Goal: Navigation & Orientation: Find specific page/section

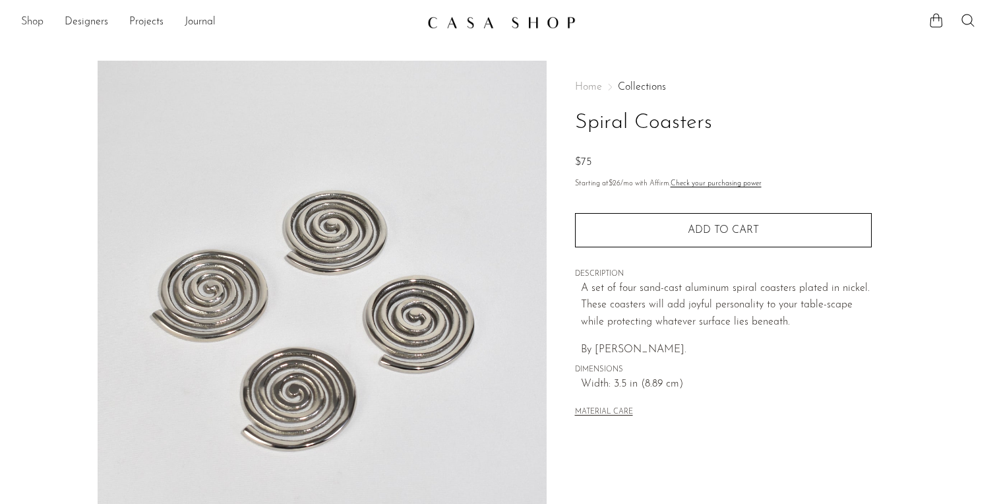
click at [38, 20] on link "Shop" at bounding box center [32, 22] width 22 height 17
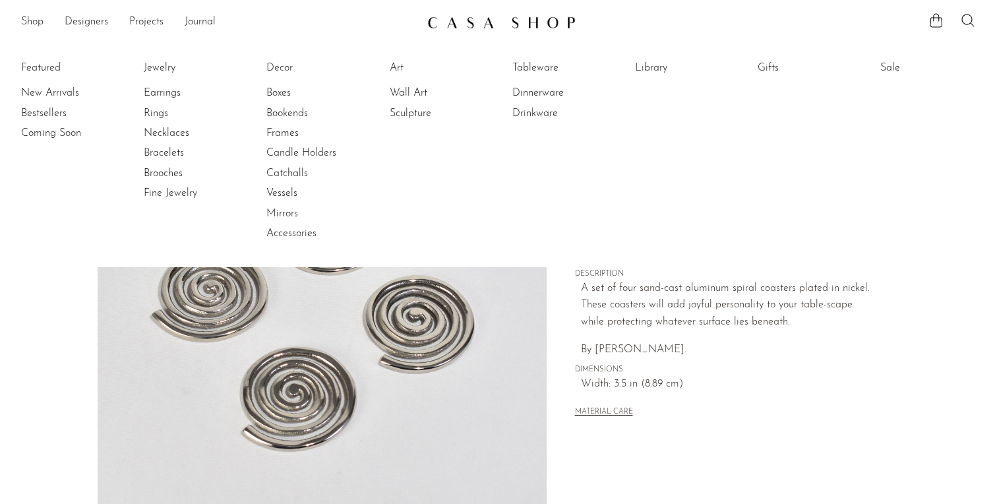
click at [284, 61] on link "Decor" at bounding box center [315, 68] width 99 height 15
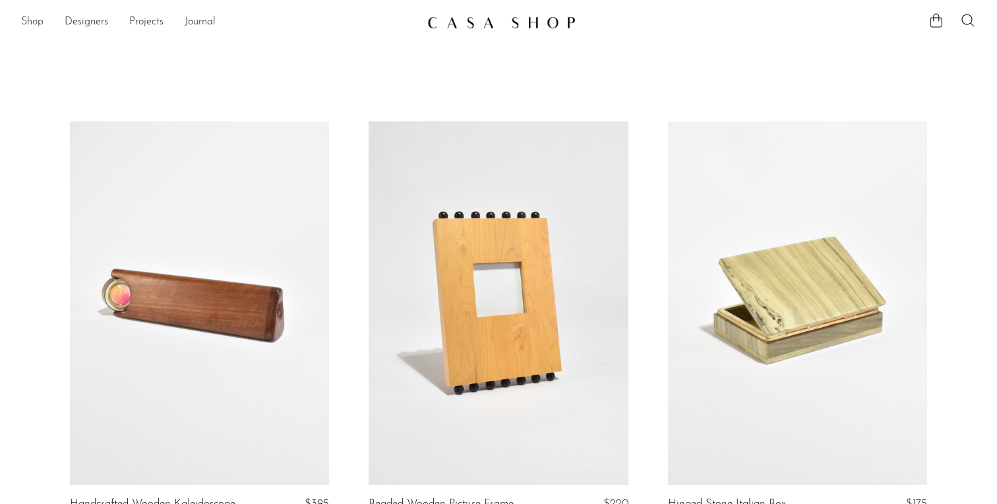
click at [27, 20] on link "Shop" at bounding box center [32, 22] width 22 height 17
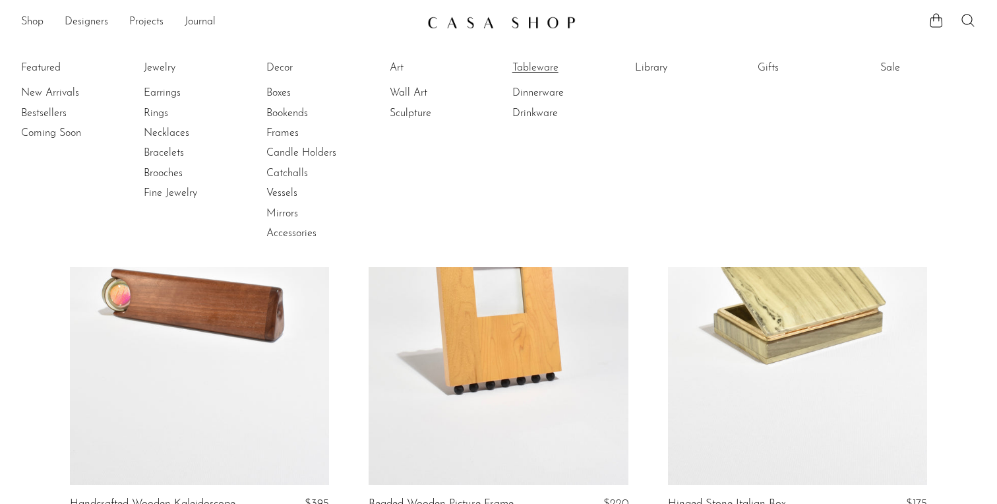
click at [537, 67] on link "Tableware" at bounding box center [561, 68] width 99 height 15
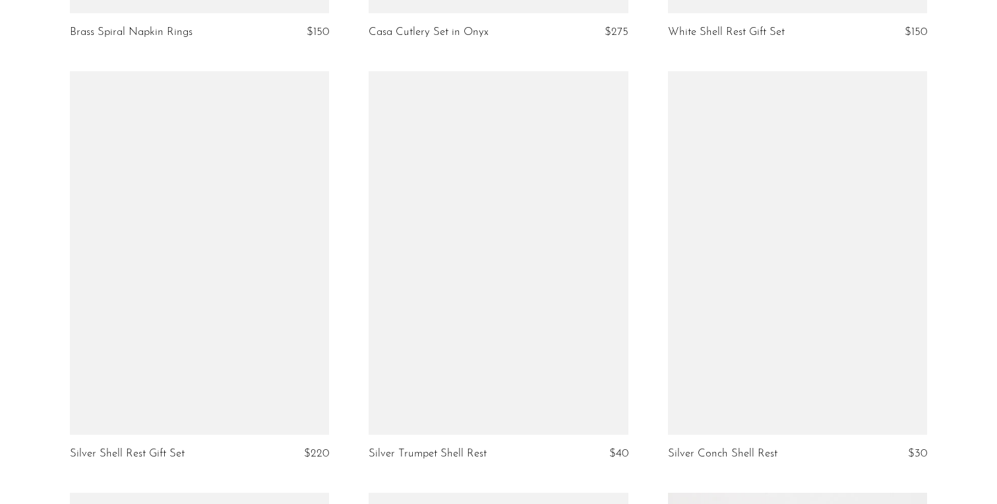
scroll to position [4369, 0]
